Goal: Transaction & Acquisition: Obtain resource

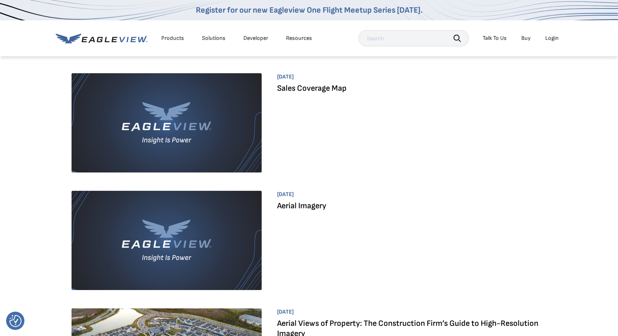
click at [213, 140] on img at bounding box center [167, 122] width 191 height 99
click at [236, 215] on img at bounding box center [167, 240] width 191 height 99
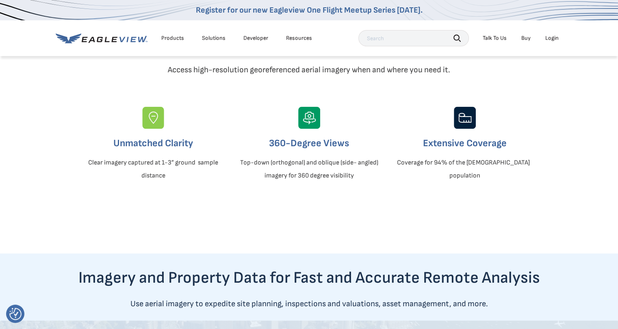
scroll to position [258, 0]
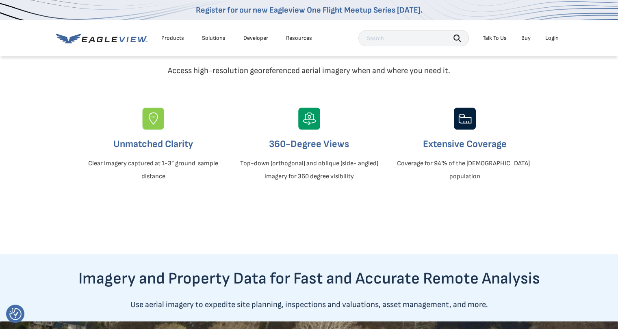
click at [468, 151] on h3 "Extensive Coverage" at bounding box center [465, 144] width 142 height 13
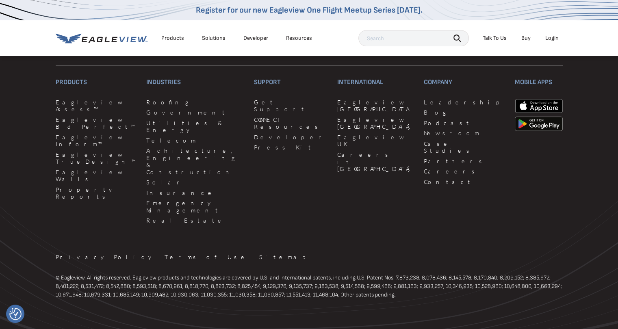
scroll to position [2153, 0]
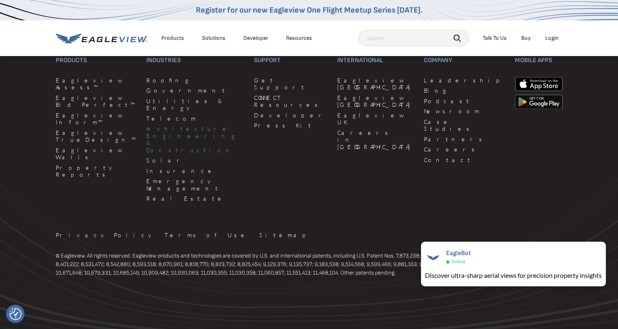
click at [161, 143] on link "Architecture, Engineering & Construction" at bounding box center [195, 139] width 98 height 28
click at [424, 164] on link "Contact" at bounding box center [464, 159] width 81 height 7
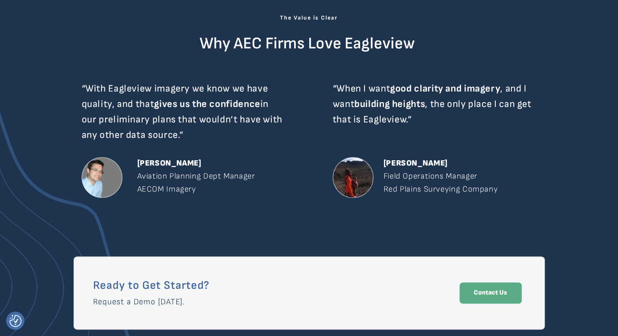
scroll to position [1200, 0]
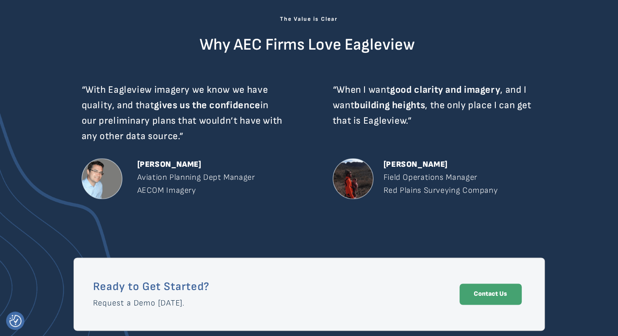
click at [462, 291] on span "Contact Us" at bounding box center [491, 294] width 62 height 8
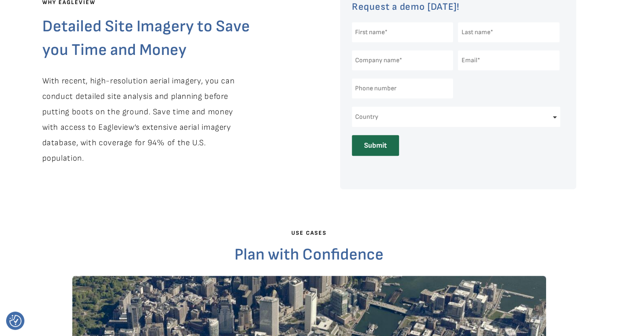
scroll to position [229, 0]
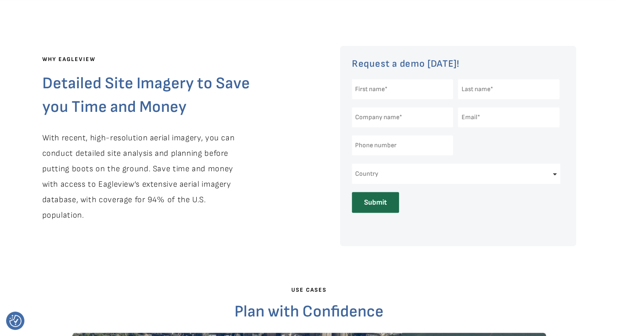
click at [367, 93] on input "text" at bounding box center [403, 89] width 102 height 20
type input "Kylie"
type input "[PERSON_NAME]"
type input "designBLD"
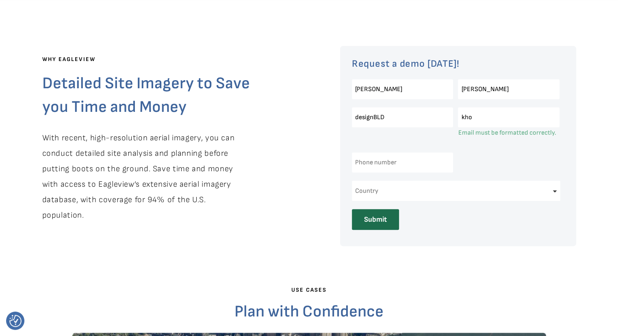
type input "khoffman@designBLD.com"
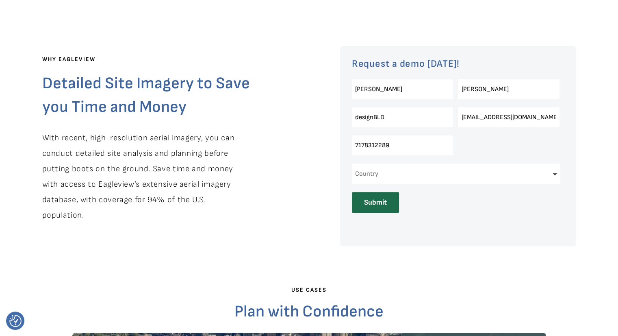
type input "7178312289"
click at [440, 156] on div "7178312289" at bounding box center [402, 147] width 100 height 32
click at [440, 168] on select "Country United States Canada Other" at bounding box center [456, 173] width 209 height 20
select select "[GEOGRAPHIC_DATA]"
click at [352, 163] on select "Country United States Canada Other" at bounding box center [456, 173] width 209 height 20
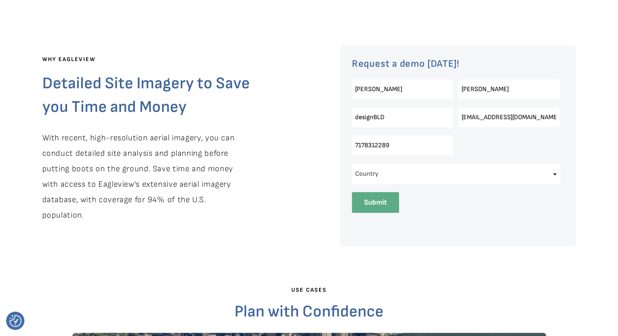
click at [392, 206] on input "Submit" at bounding box center [375, 202] width 47 height 21
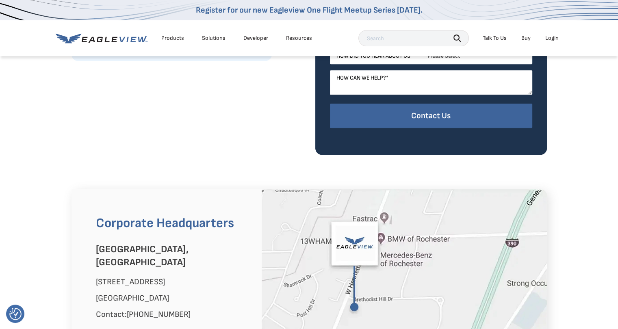
scroll to position [463, 0]
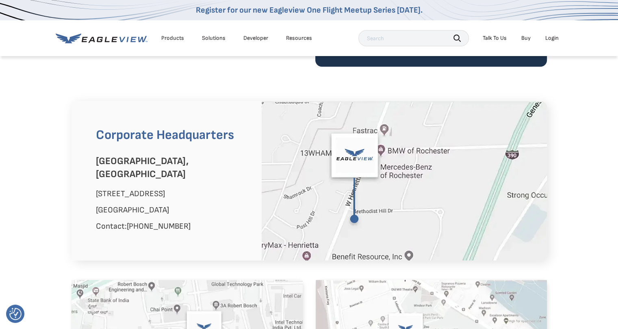
click at [163, 221] on link "[PHONE_NUMBER]" at bounding box center [159, 226] width 64 height 10
